Goal: Transaction & Acquisition: Book appointment/travel/reservation

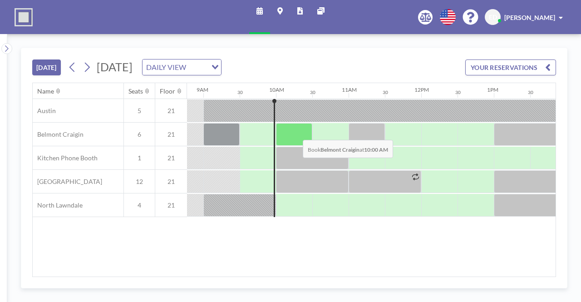
scroll to position [0, 654]
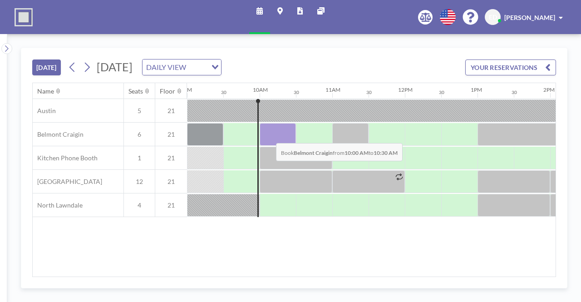
click at [269, 135] on div at bounding box center [278, 134] width 36 height 23
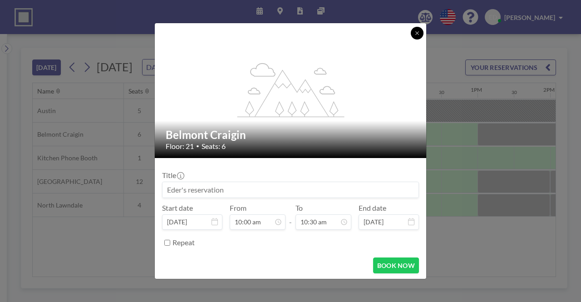
click at [415, 29] on button at bounding box center [417, 33] width 13 height 13
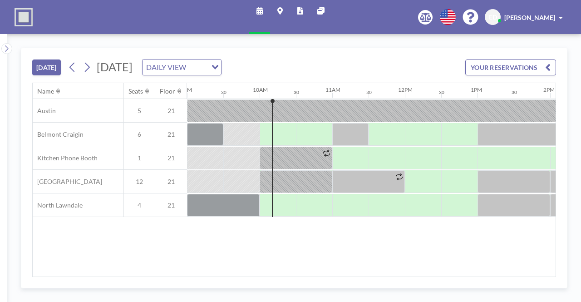
click at [268, 136] on div at bounding box center [278, 134] width 36 height 22
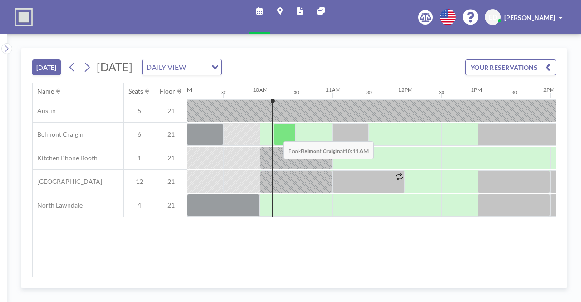
click at [278, 133] on div at bounding box center [285, 134] width 22 height 23
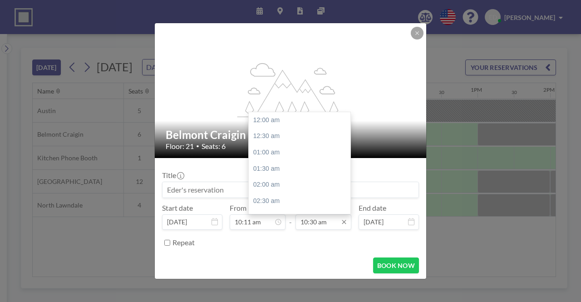
click at [313, 218] on input "10:30 am" at bounding box center [324, 221] width 56 height 15
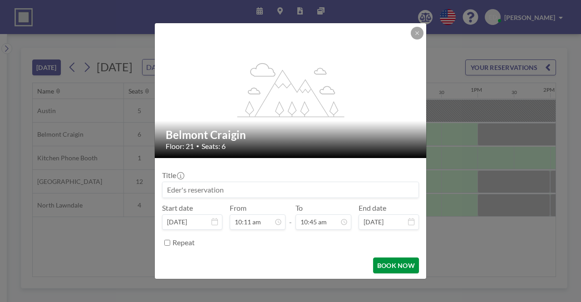
type input "10:45 am"
click at [378, 262] on button "BOOK NOW" at bounding box center [396, 265] width 46 height 16
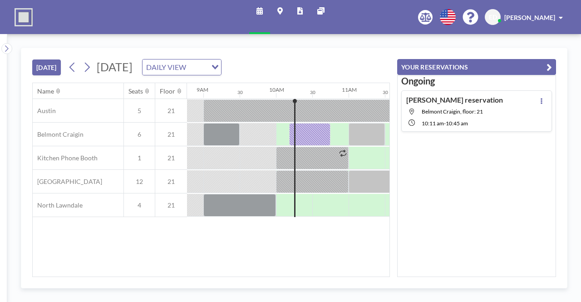
scroll to position [0, 654]
